Goal: Navigation & Orientation: Go to known website

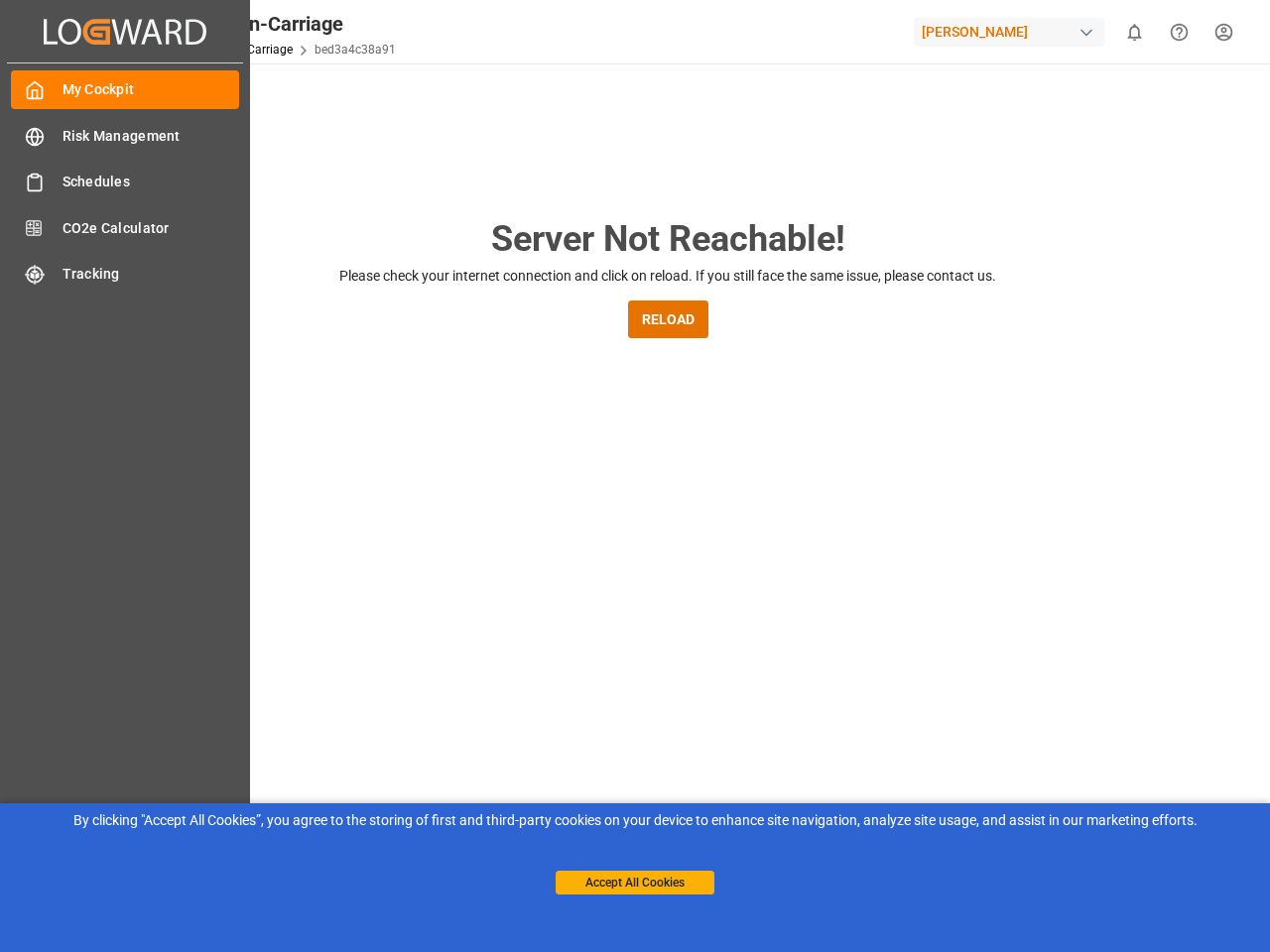
click at [635, 476] on main "Server Not Reachable! Please check your internet connection and click on reload…" at bounding box center [667, 650] width 1196 height 878
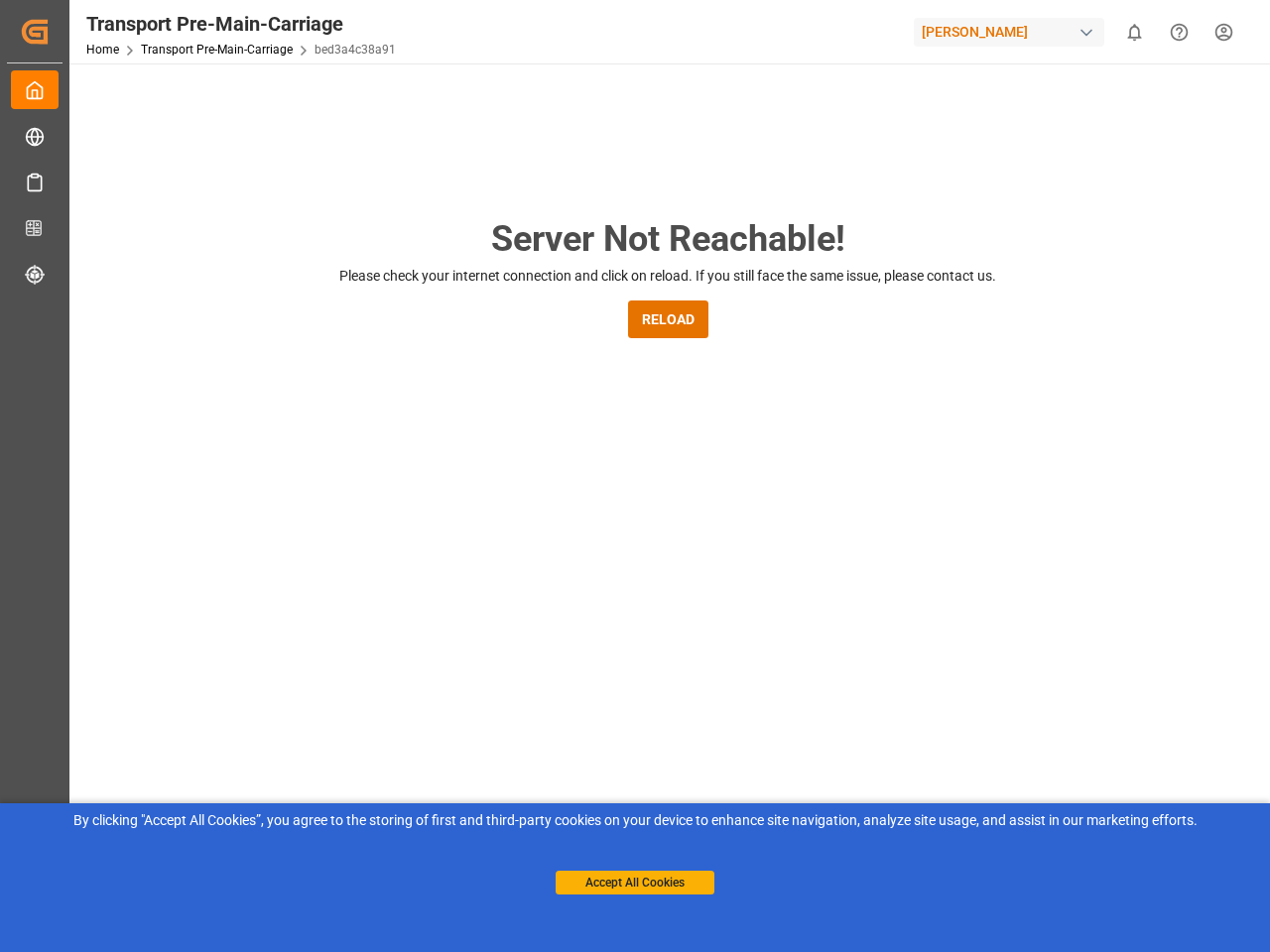
click at [50, 31] on icon "Created by potrace 1.15, written by [PERSON_NAME] [DATE]-[DATE]" at bounding box center [35, 32] width 30 height 32
click at [1013, 32] on div "[PERSON_NAME]" at bounding box center [1008, 32] width 191 height 29
click at [1134, 32] on html "Created by potrace 1.15, written by [PERSON_NAME] [DATE]-[DATE] Created by potr…" at bounding box center [635, 476] width 1270 height 952
click at [1179, 32] on icon "Help Center" at bounding box center [1179, 32] width 21 height 21
click at [667, 320] on button "RELOAD" at bounding box center [668, 320] width 80 height 38
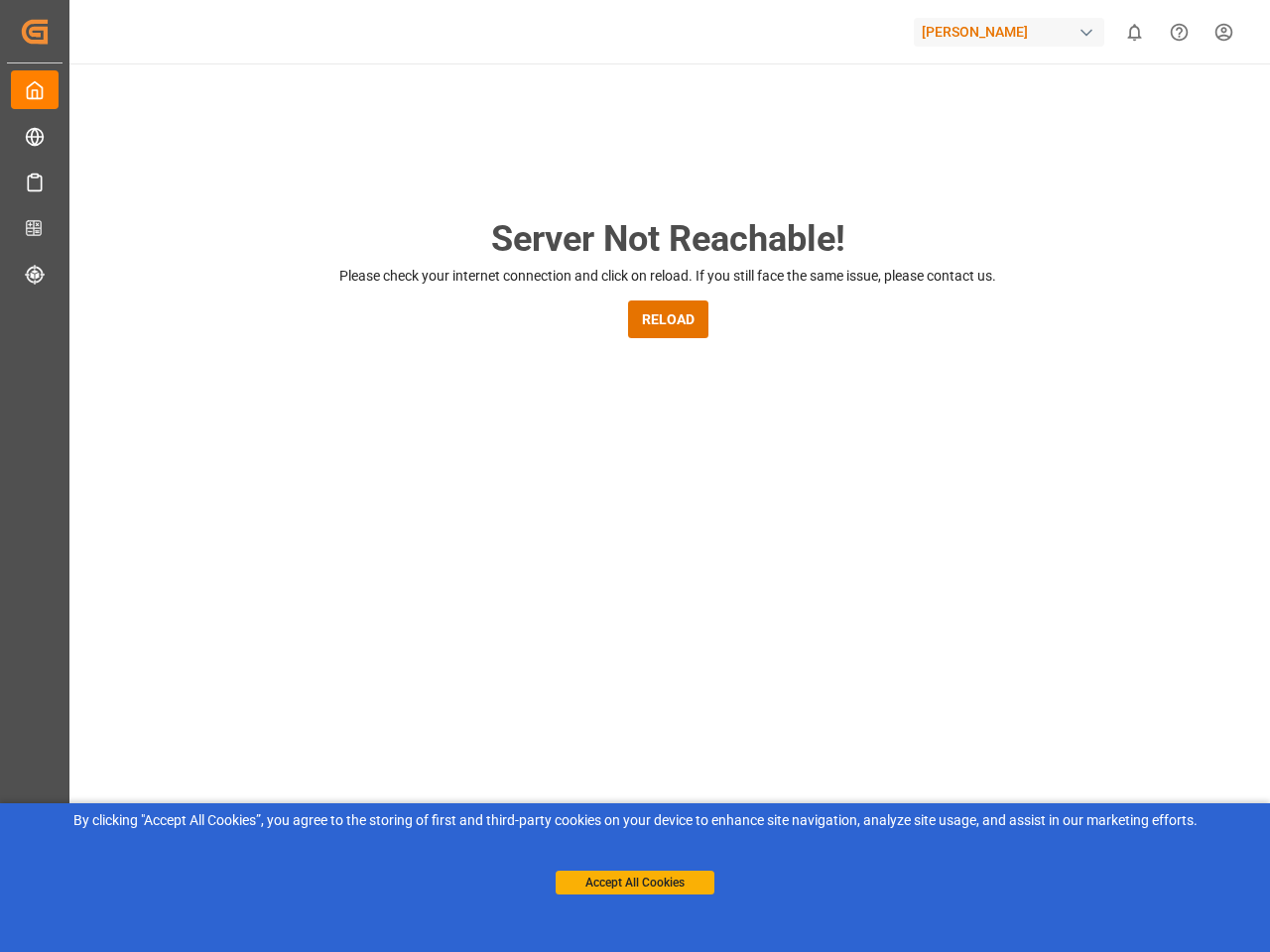
click at [635, 883] on button "Accept All Cookies" at bounding box center [635, 883] width 159 height 24
